Goal: Use online tool/utility: Utilize a website feature to perform a specific function

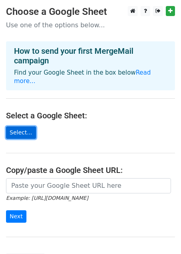
click at [22, 126] on link "Select..." at bounding box center [21, 132] width 30 height 12
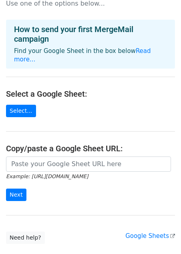
scroll to position [22, 0]
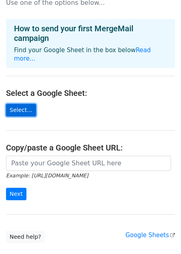
click at [18, 104] on link "Select..." at bounding box center [21, 110] width 30 height 12
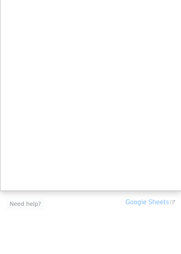
scroll to position [67, 0]
